Goal: Information Seeking & Learning: Check status

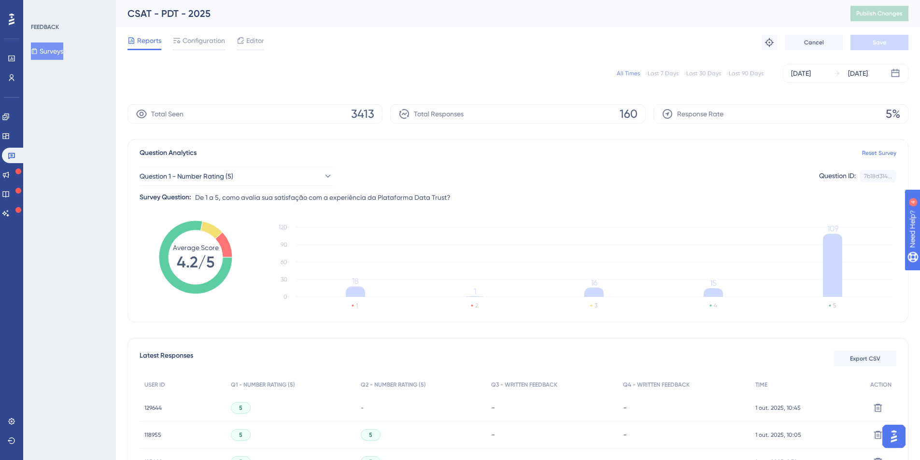
drag, startPoint x: 619, startPoint y: 113, endPoint x: 641, endPoint y: 114, distance: 21.8
click at [641, 114] on div "Total Responses 160" at bounding box center [517, 113] width 255 height 19
click at [630, 114] on span "160" at bounding box center [629, 113] width 18 height 15
click at [498, 171] on div "Question 1 - Number Rating (5) Question ID: 7b18d314... Copy" at bounding box center [518, 176] width 757 height 19
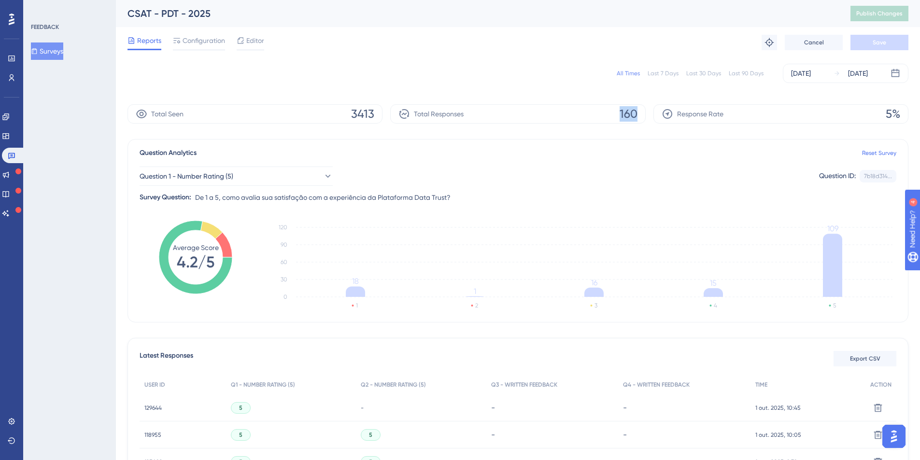
drag, startPoint x: 618, startPoint y: 112, endPoint x: 646, endPoint y: 113, distance: 28.5
click at [646, 113] on div "Total Seen 3413 Total Responses 160 Response Rate 5%" at bounding box center [518, 113] width 781 height 19
click at [623, 113] on span "160" at bounding box center [629, 113] width 18 height 15
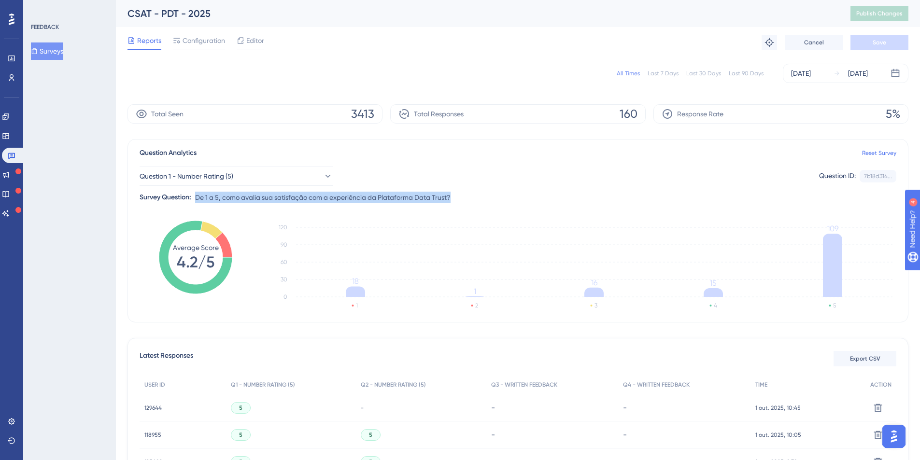
drag, startPoint x: 198, startPoint y: 196, endPoint x: 462, endPoint y: 199, distance: 264.7
click at [462, 199] on div "Question 1 - Number Rating (5) Question ID: 7b18d314... Copy Survey Question: D…" at bounding box center [518, 181] width 757 height 44
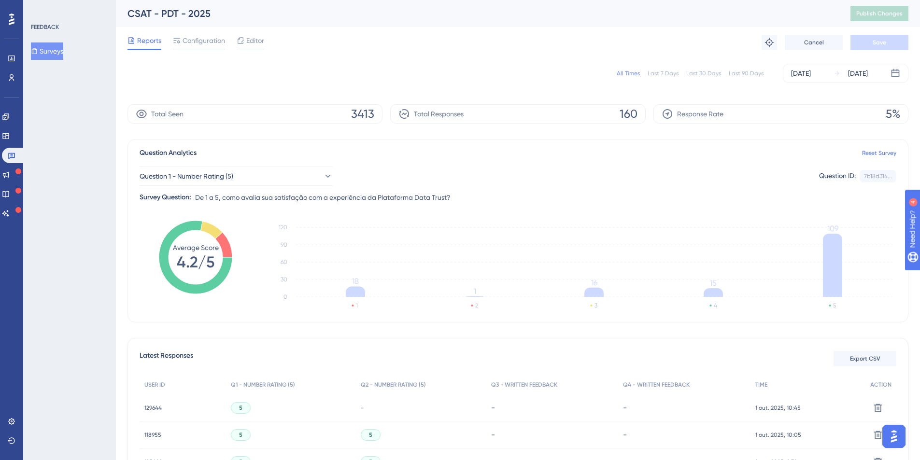
drag, startPoint x: 353, startPoint y: 206, endPoint x: 300, endPoint y: 205, distance: 52.7
click at [355, 207] on div "Question Analytics Reset Survey Question 1 - Number Rating (5) Question ID: 7b1…" at bounding box center [518, 231] width 781 height 184
click at [222, 179] on span "Question 1 - Number Rating (5)" at bounding box center [187, 177] width 94 height 12
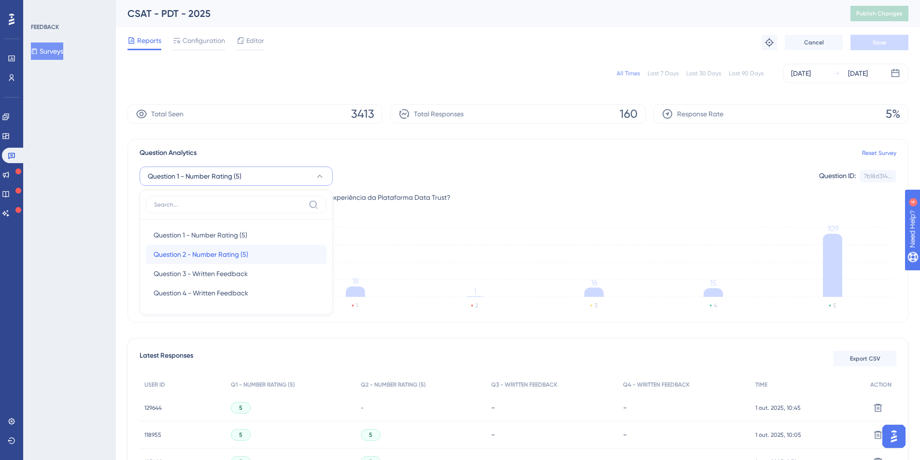
click at [187, 246] on div "Question 2 - Number Rating (5) Question 2 - Number Rating (5)" at bounding box center [236, 254] width 165 height 19
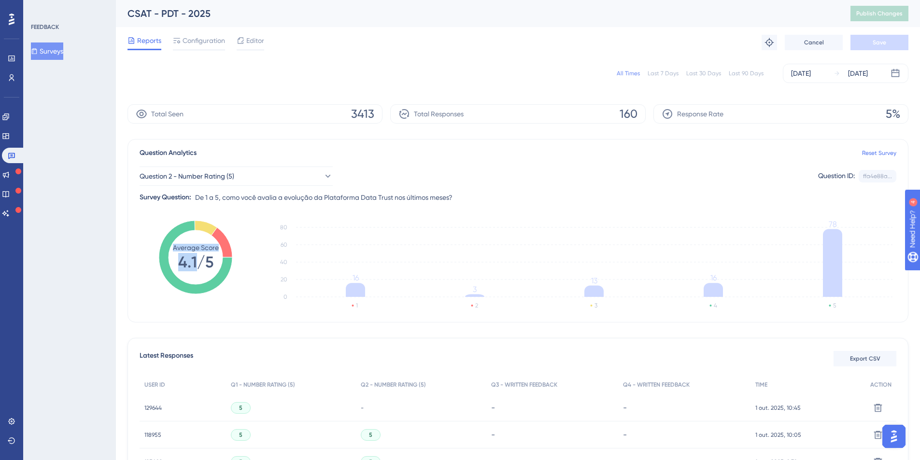
drag, startPoint x: 199, startPoint y: 262, endPoint x: 159, endPoint y: 260, distance: 40.1
click at [159, 260] on g "Average Score 4.1/5" at bounding box center [195, 257] width 73 height 73
click at [186, 259] on tspan "4.1/5" at bounding box center [195, 262] width 35 height 18
drag, startPoint x: 178, startPoint y: 263, endPoint x: 217, endPoint y: 263, distance: 38.6
click at [217, 263] on icon "Average Score 4.1/5" at bounding box center [195, 257] width 73 height 73
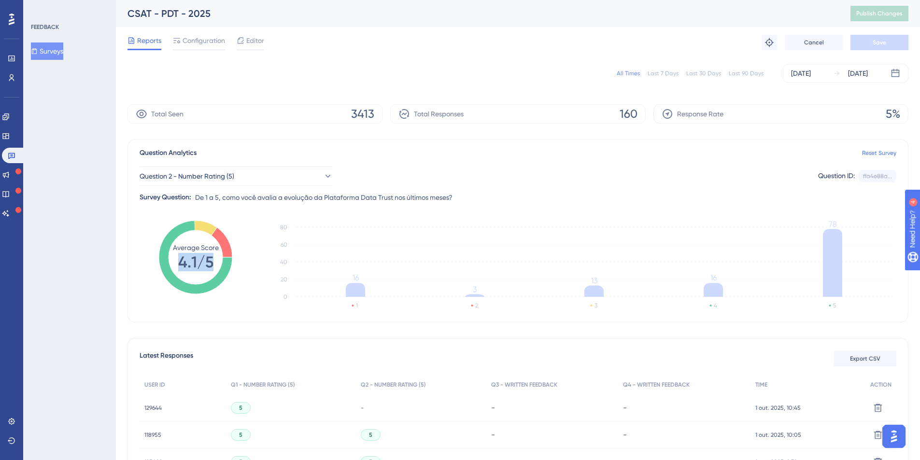
click at [178, 266] on tspan "4.1/5" at bounding box center [195, 262] width 35 height 18
drag, startPoint x: 177, startPoint y: 263, endPoint x: 199, endPoint y: 261, distance: 21.9
click at [199, 261] on icon "Average Score 4.1/5" at bounding box center [195, 257] width 73 height 73
click at [303, 198] on span "De 1 a 5, como você avalia a evolução da Plataforma Data Trust nos últimos mese…" at bounding box center [323, 198] width 257 height 12
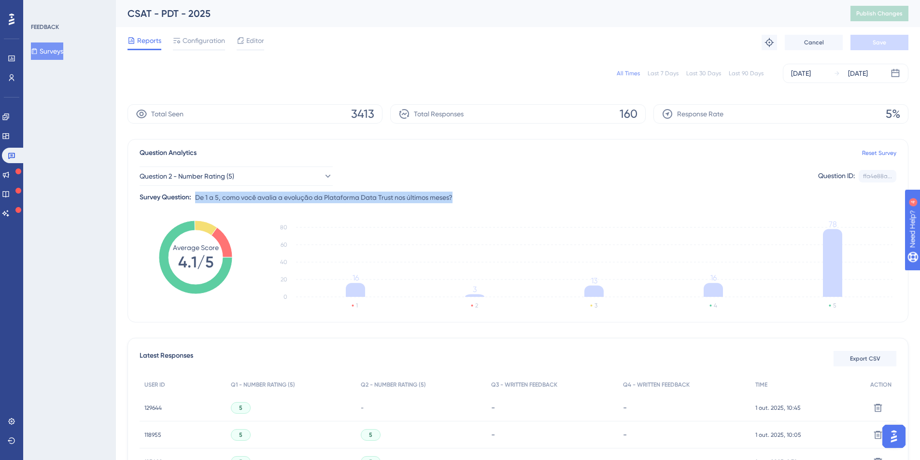
click at [303, 198] on span "De 1 a 5, como você avalia a evolução da Plataforma Data Trust nos últimos mese…" at bounding box center [323, 198] width 257 height 12
click at [256, 198] on span "De 1 a 5, como você avalia a evolução da Plataforma Data Trust nos últimos mese…" at bounding box center [323, 198] width 257 height 12
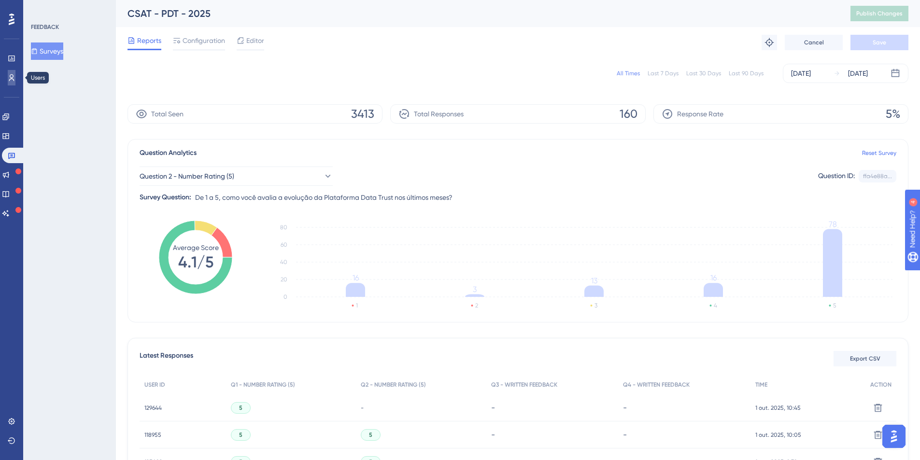
click at [10, 74] on icon at bounding box center [12, 78] width 8 height 8
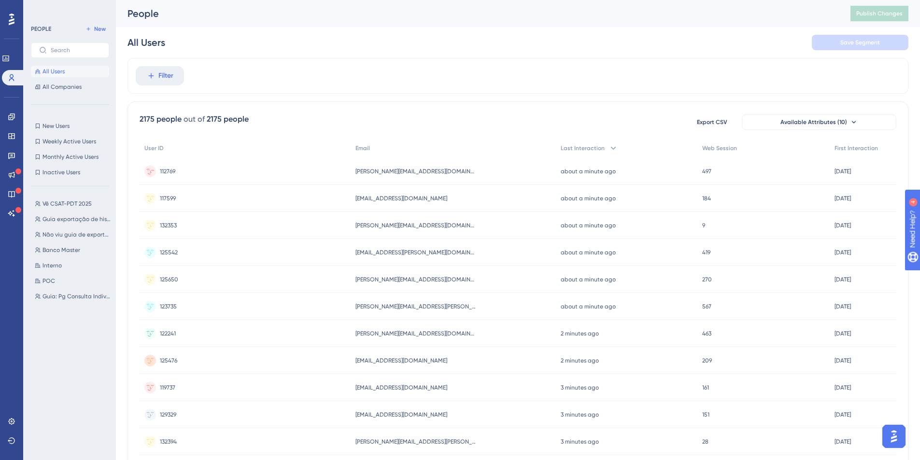
click at [170, 173] on span "112769" at bounding box center [167, 172] width 15 height 8
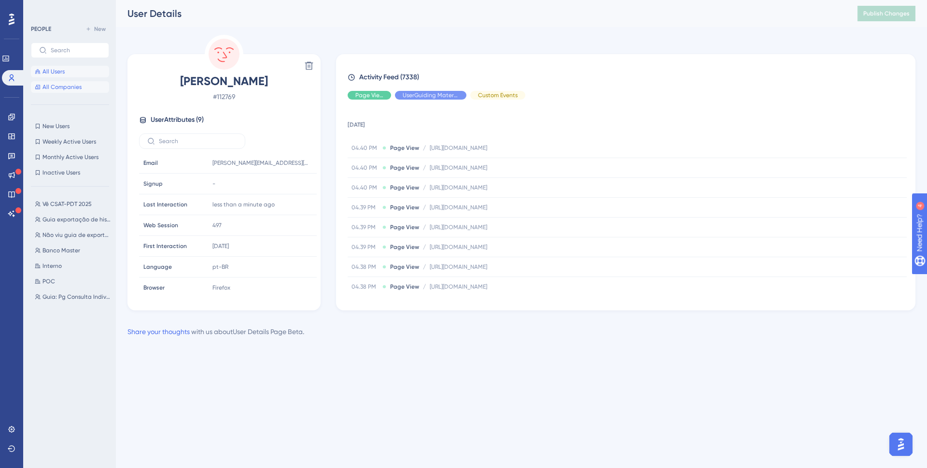
click at [54, 85] on span "All Companies" at bounding box center [62, 87] width 39 height 8
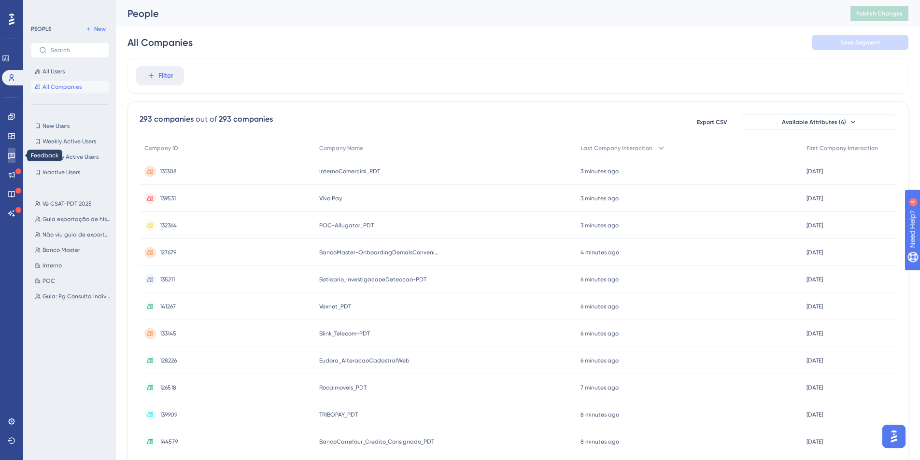
click at [12, 155] on icon at bounding box center [12, 156] width 8 height 8
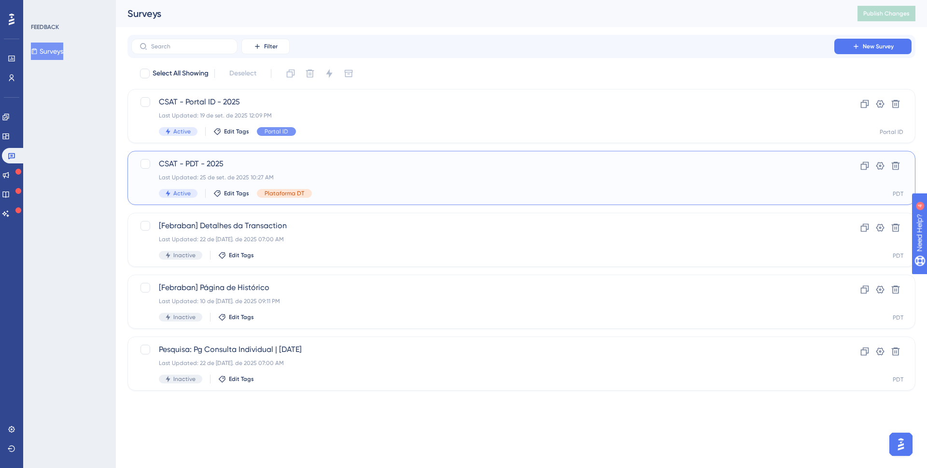
click at [232, 169] on span "CSAT - PDT - 2025" at bounding box center [483, 164] width 648 height 12
